Goal: Transaction & Acquisition: Purchase product/service

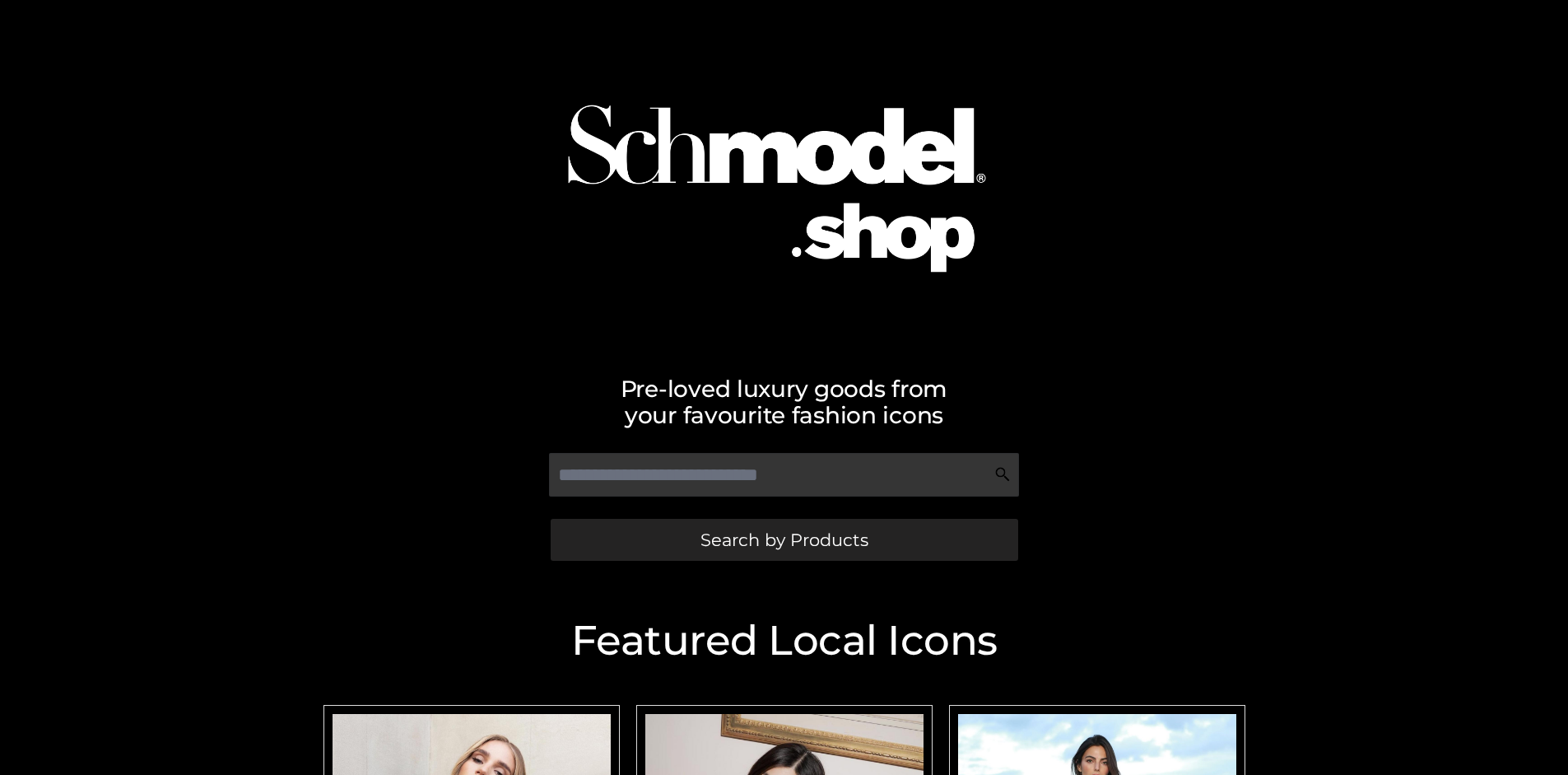
click at [784, 539] on span "Search by Products" at bounding box center [785, 540] width 168 height 18
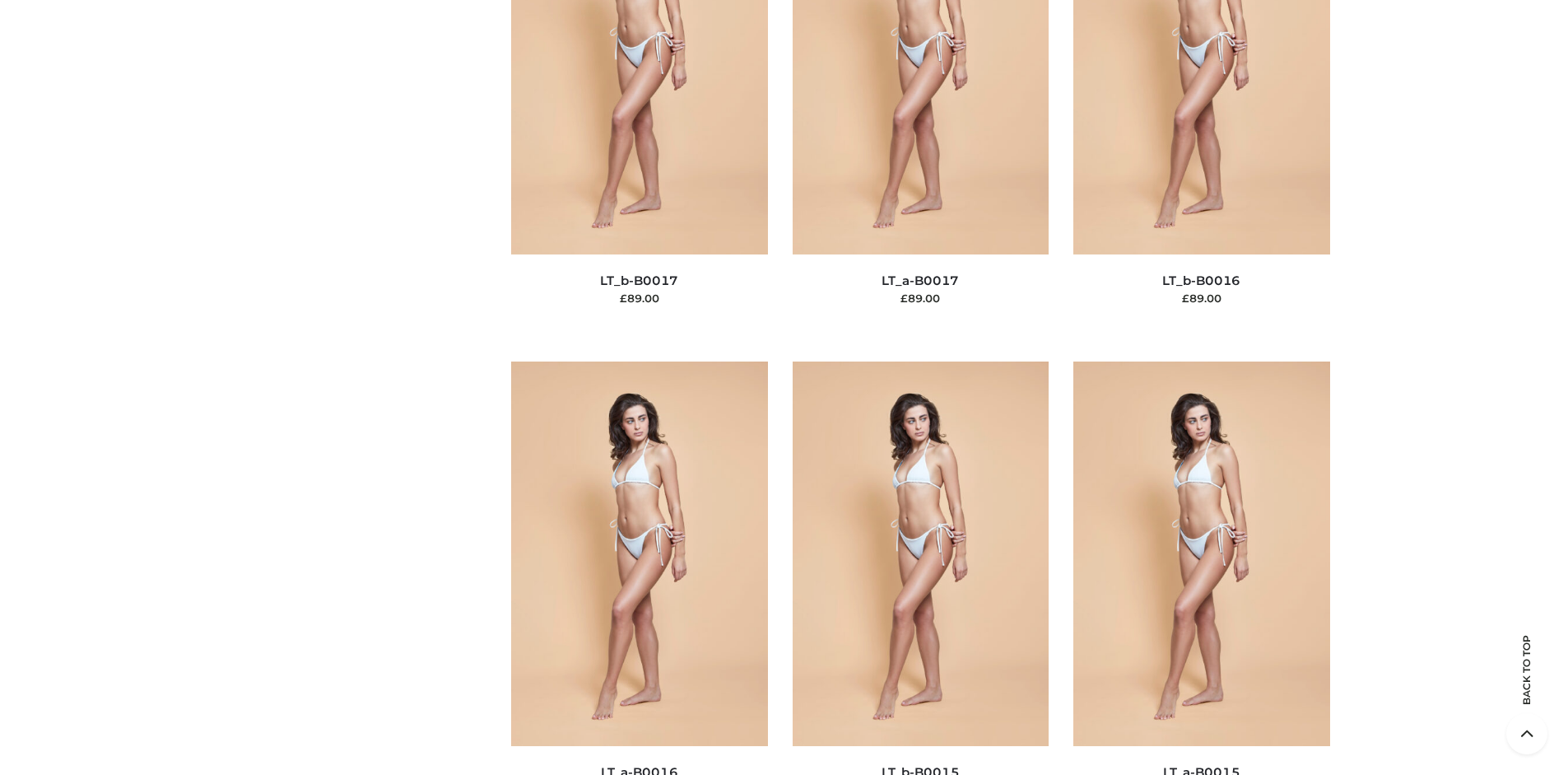
scroll to position [5527, 0]
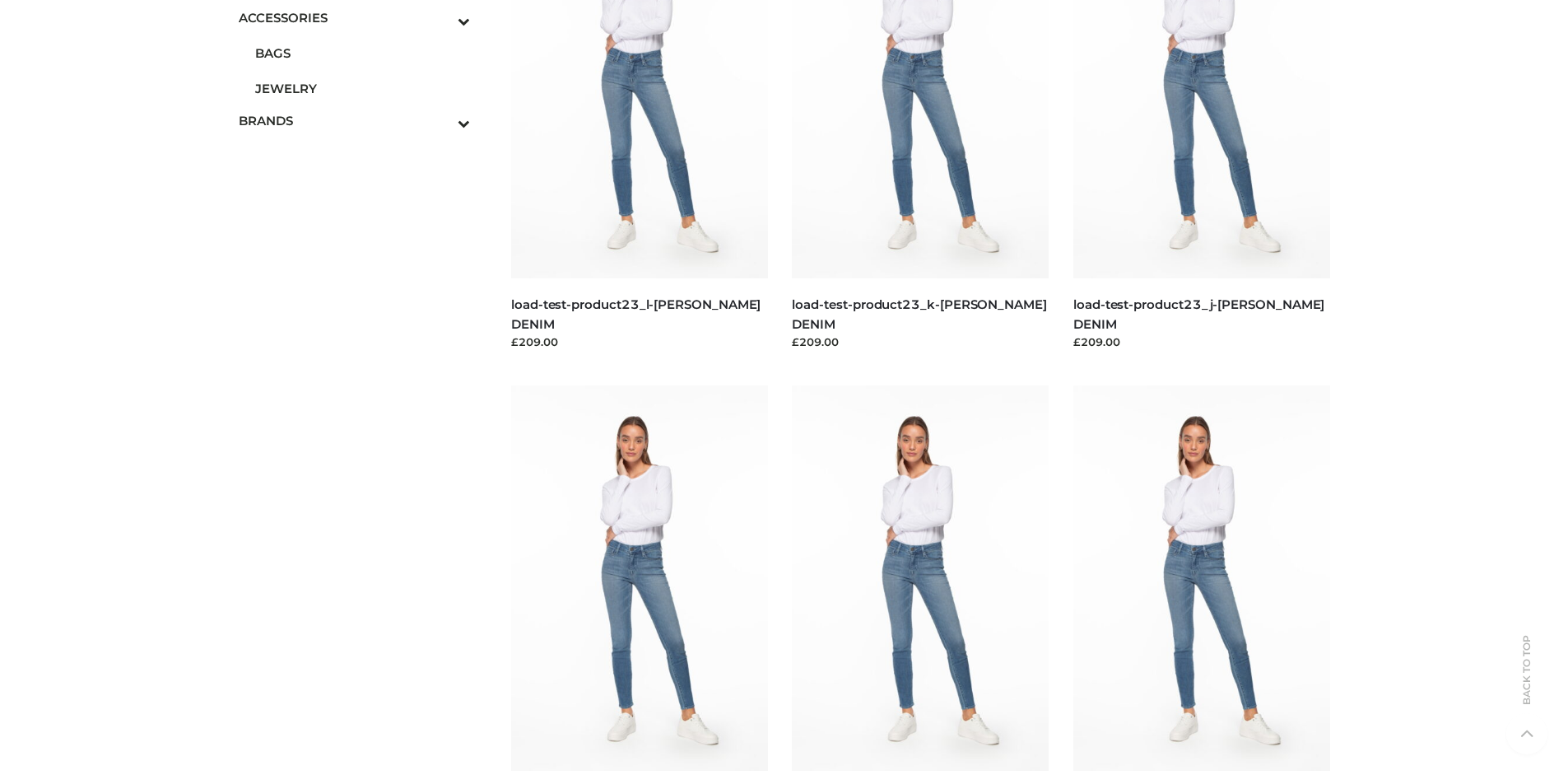
click at [363, 88] on span "JEWELRY" at bounding box center [363, 88] width 216 height 19
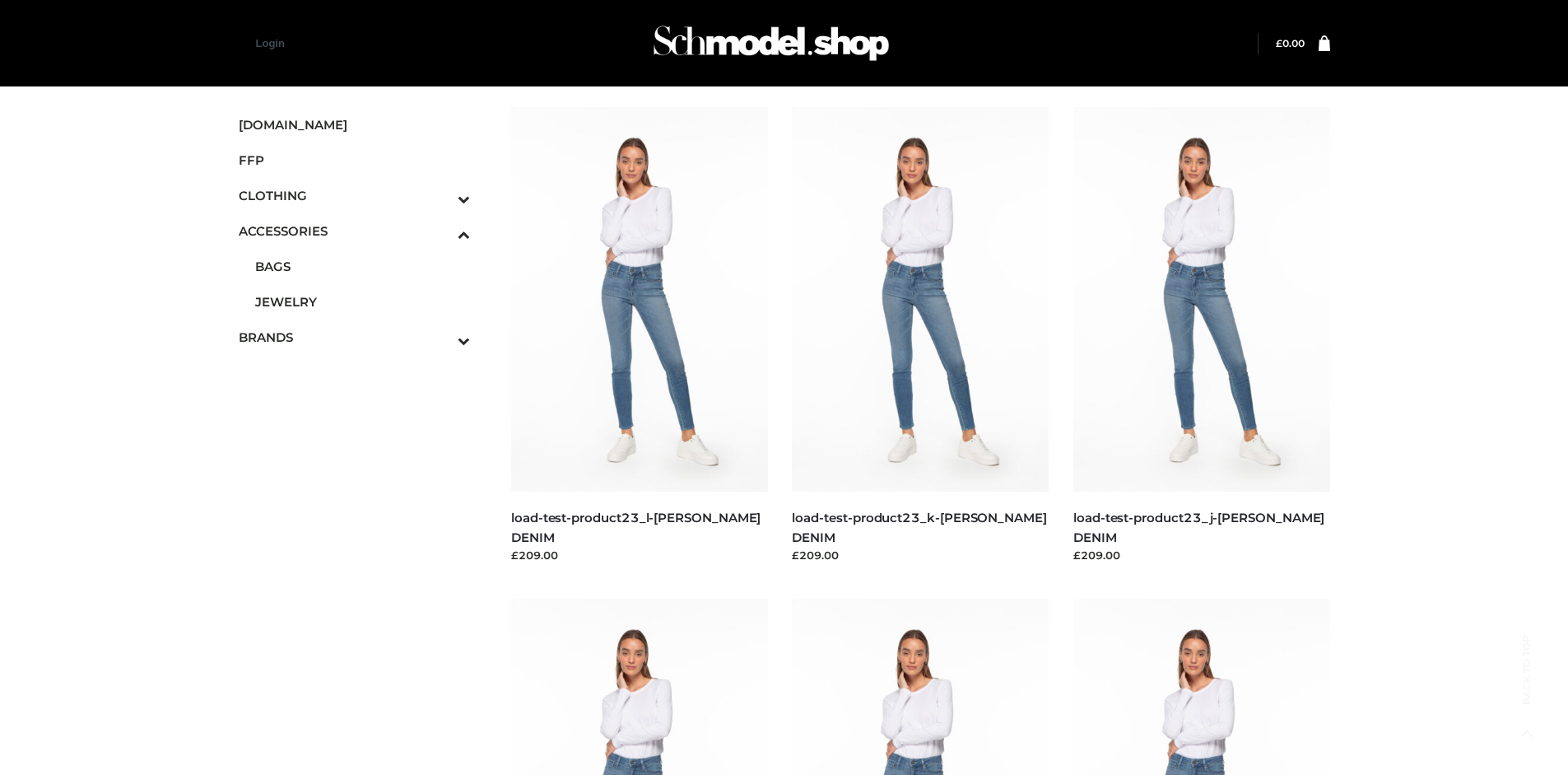
scroll to position [2759, 0]
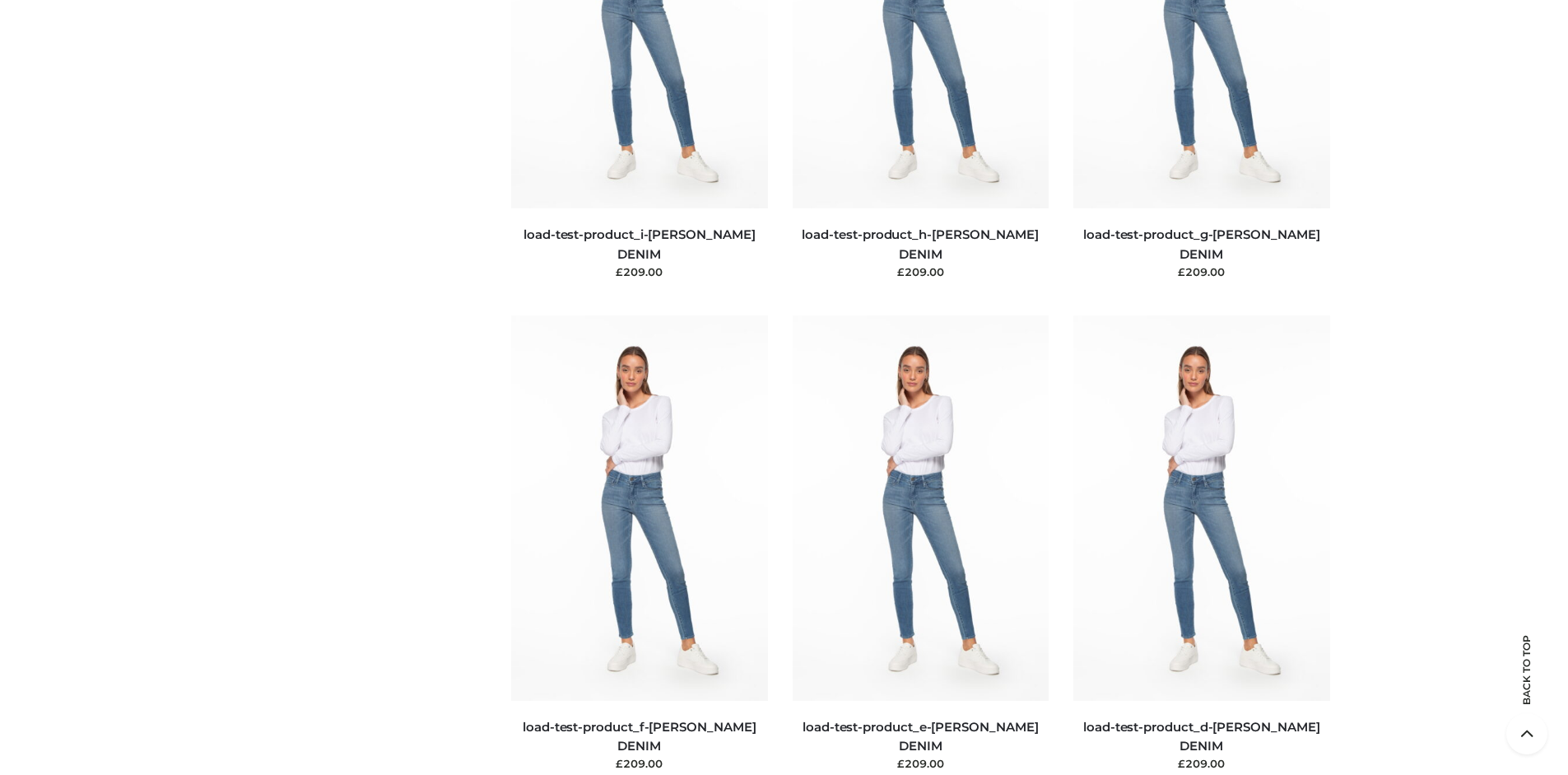
click at [1201, 544] on img at bounding box center [1202, 508] width 257 height 385
